Goal: Submit feedback/report problem: Submit feedback/report problem

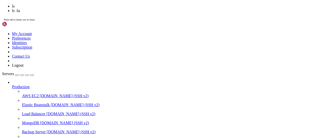
scroll to position [548484, 0]
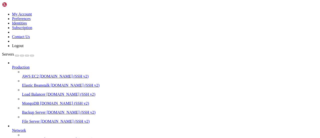
drag, startPoint x: 211, startPoint y: 371, endPoint x: 163, endPoint y: 372, distance: 48.8
copy x-row "seahub_email_sender.log"
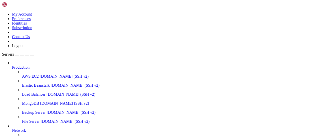
drag, startPoint x: 4, startPoint y: 351, endPoint x: 99, endPoint y: 379, distance: 98.8
copy div "root@server:/opt/seafile/data/seafile/logs# cat seahub_email_sender.log [[DATE]…"
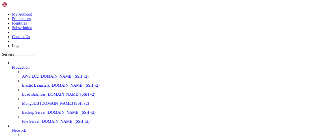
scroll to position [548586, 0]
drag, startPoint x: 5, startPoint y: 360, endPoint x: 33, endPoint y: 366, distance: 29.0
drag, startPoint x: 4, startPoint y: 359, endPoint x: 97, endPoint y: 381, distance: 94.8
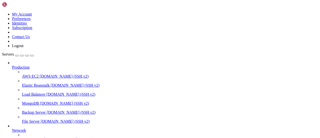
drag, startPoint x: 4, startPoint y: 359, endPoint x: 97, endPoint y: 380, distance: 95.3
copy div "root@server:/opt/seafile/data/seafile/logs# telnet [DOMAIN_NAME] 465 Trying [TE…"
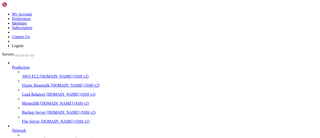
drag, startPoint x: 210, startPoint y: 373, endPoint x: 162, endPoint y: 372, distance: 48.0
copy x-row "seahub_email_sender.log"
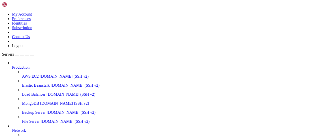
drag, startPoint x: 5, startPoint y: 355, endPoint x: 196, endPoint y: 363, distance: 191.3
drag, startPoint x: 5, startPoint y: 363, endPoint x: 78, endPoint y: 364, distance: 72.8
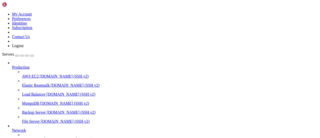
drag, startPoint x: 216, startPoint y: 376, endPoint x: 59, endPoint y: 315, distance: 167.8
copy div "ERROR] django.pylibmc:167 set_many MemcachedError: error 47 from memcached_set_…"
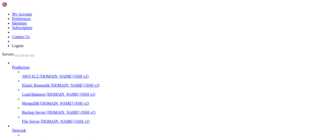
scroll to position [0, 0]
drag, startPoint x: 5, startPoint y: 282, endPoint x: 98, endPoint y: 295, distance: 93.7
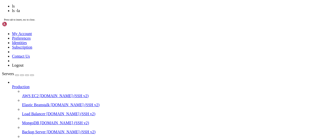
scroll to position [323, 0]
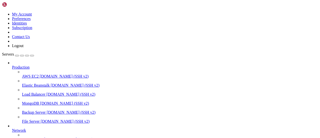
drag, startPoint x: 135, startPoint y: 377, endPoint x: 155, endPoint y: 376, distance: 20.3
copy x-row "seahub.log"
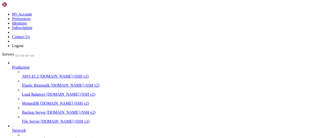
drag, startPoint x: 91, startPoint y: 371, endPoint x: 213, endPoint y: 371, distance: 122.3
drag, startPoint x: 135, startPoint y: 372, endPoint x: 158, endPoint y: 372, distance: 22.3
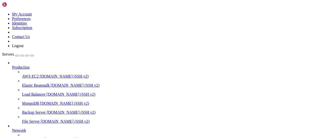
copy x-row "seafile.log"
drag, startPoint x: 120, startPoint y: 376, endPoint x: 4, endPoint y: 373, distance: 115.6
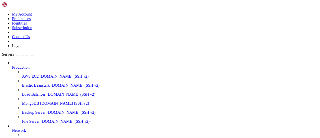
copy div "[DATE] 17:18:14,530 [ERROR] seahub.api2.endpoints.send_share_link_email:108 pos…"
drag, startPoint x: 4, startPoint y: 299, endPoint x: 96, endPoint y: 326, distance: 95.7
copy div "# Email settings EMAIL_USE_TLS = False EMAIL_USE_SSL = True EMAIL_HOST = '[DOMA…"
